Goal: Navigation & Orientation: Find specific page/section

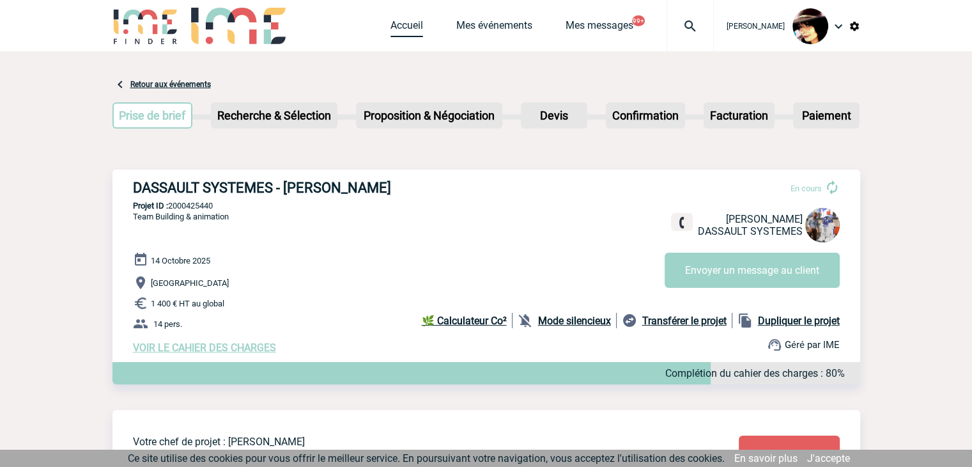
click at [391, 21] on link "Accueil" at bounding box center [407, 28] width 33 height 18
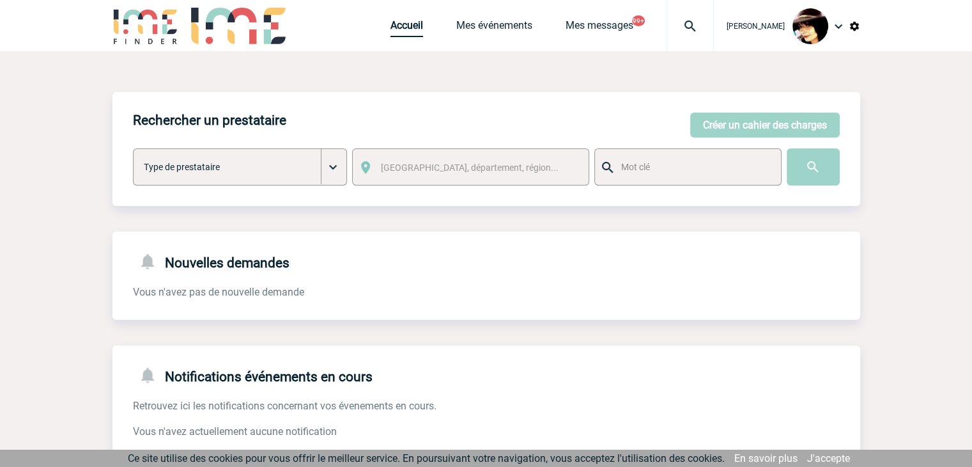
click at [406, 24] on link "Accueil" at bounding box center [407, 28] width 33 height 18
